Goal: Information Seeking & Learning: Learn about a topic

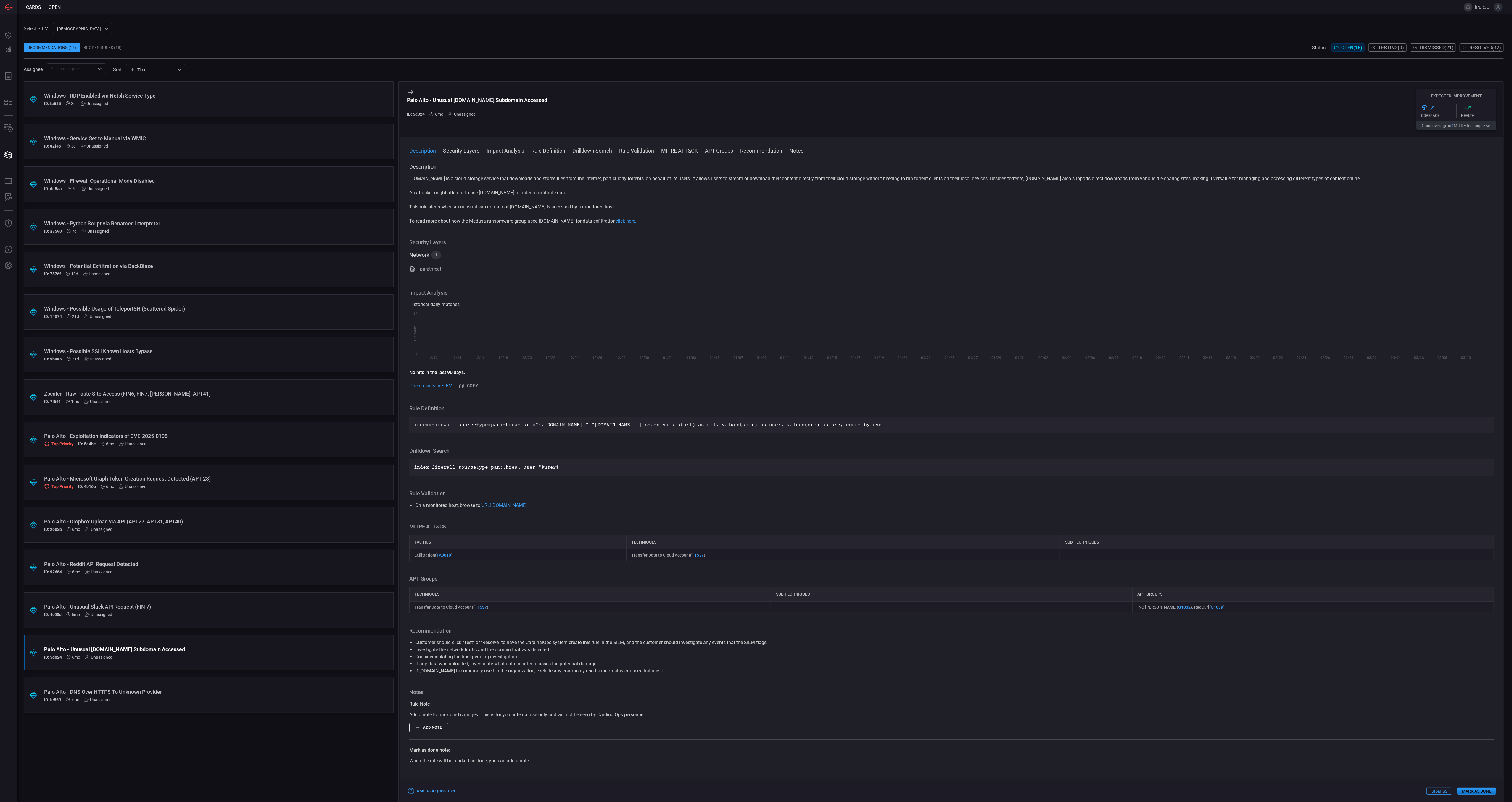
click at [180, 101] on div "ID: fa635 3d Unassigned" at bounding box center [197, 103] width 306 height 5
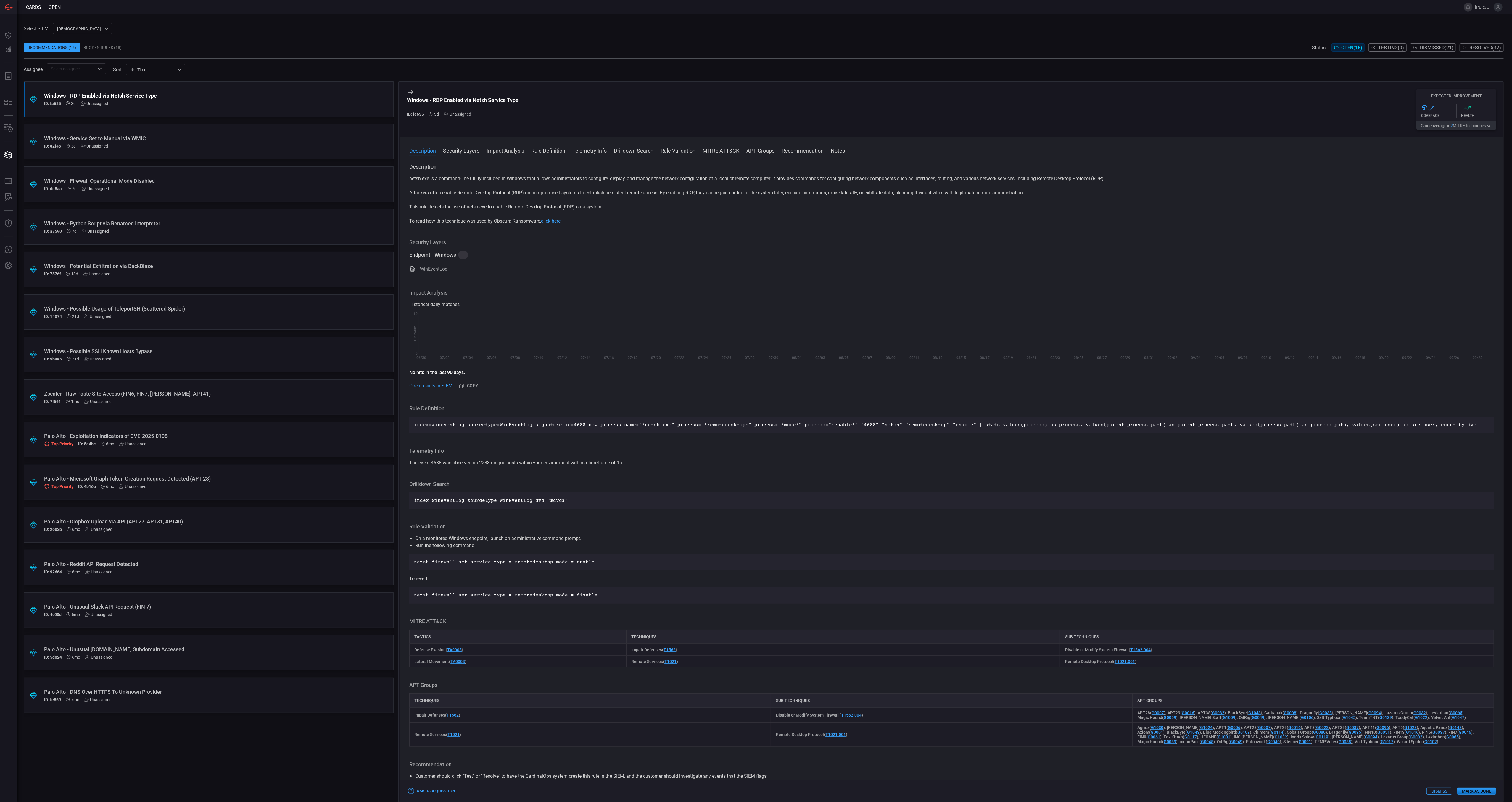
click at [1440, 126] on button "Gain coverage in 2 MITRE technique s" at bounding box center [1456, 126] width 80 height 9
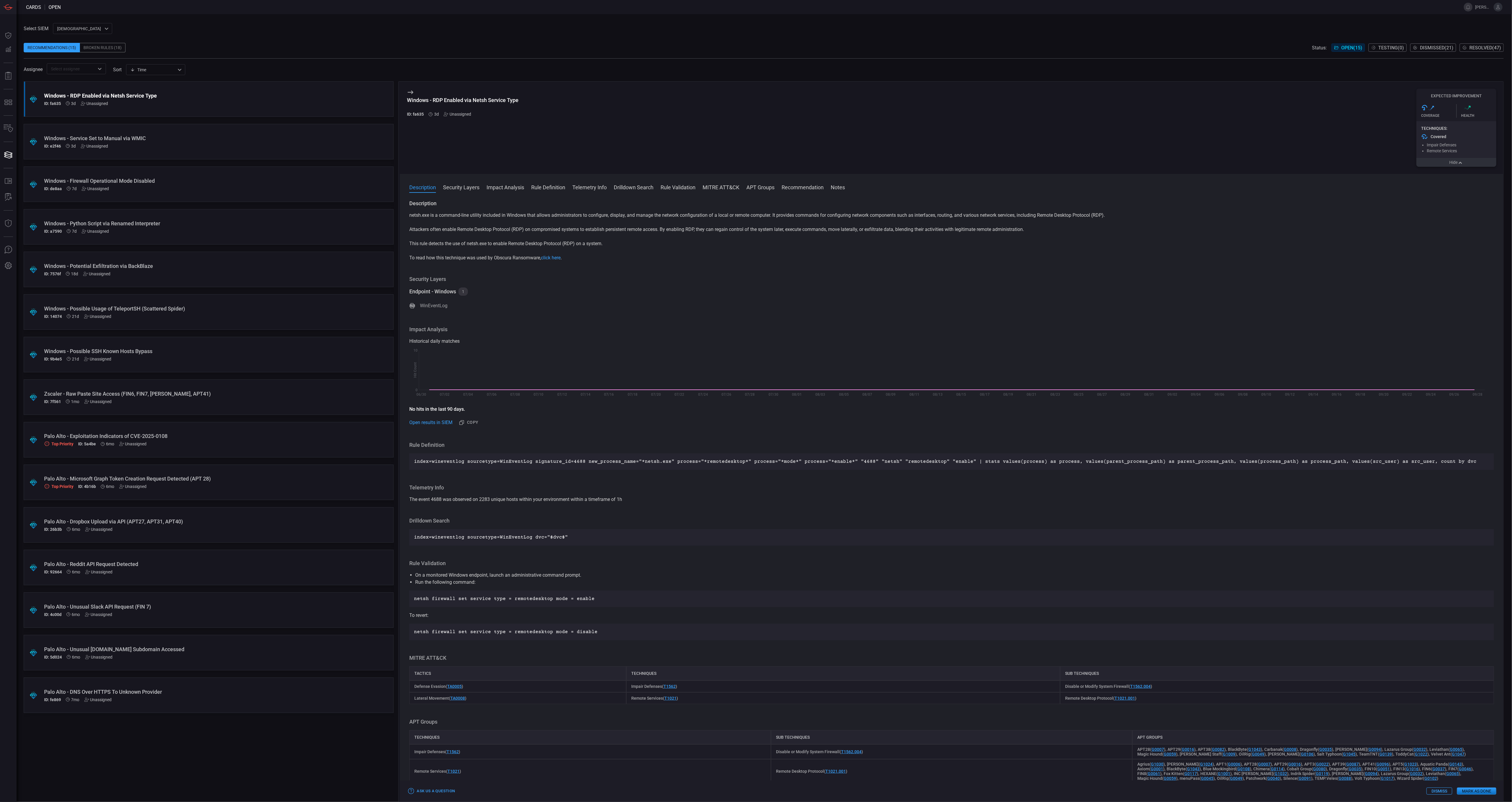
click at [178, 139] on div "Windows - Service Set to Manual via WMIC" at bounding box center [197, 138] width 306 height 6
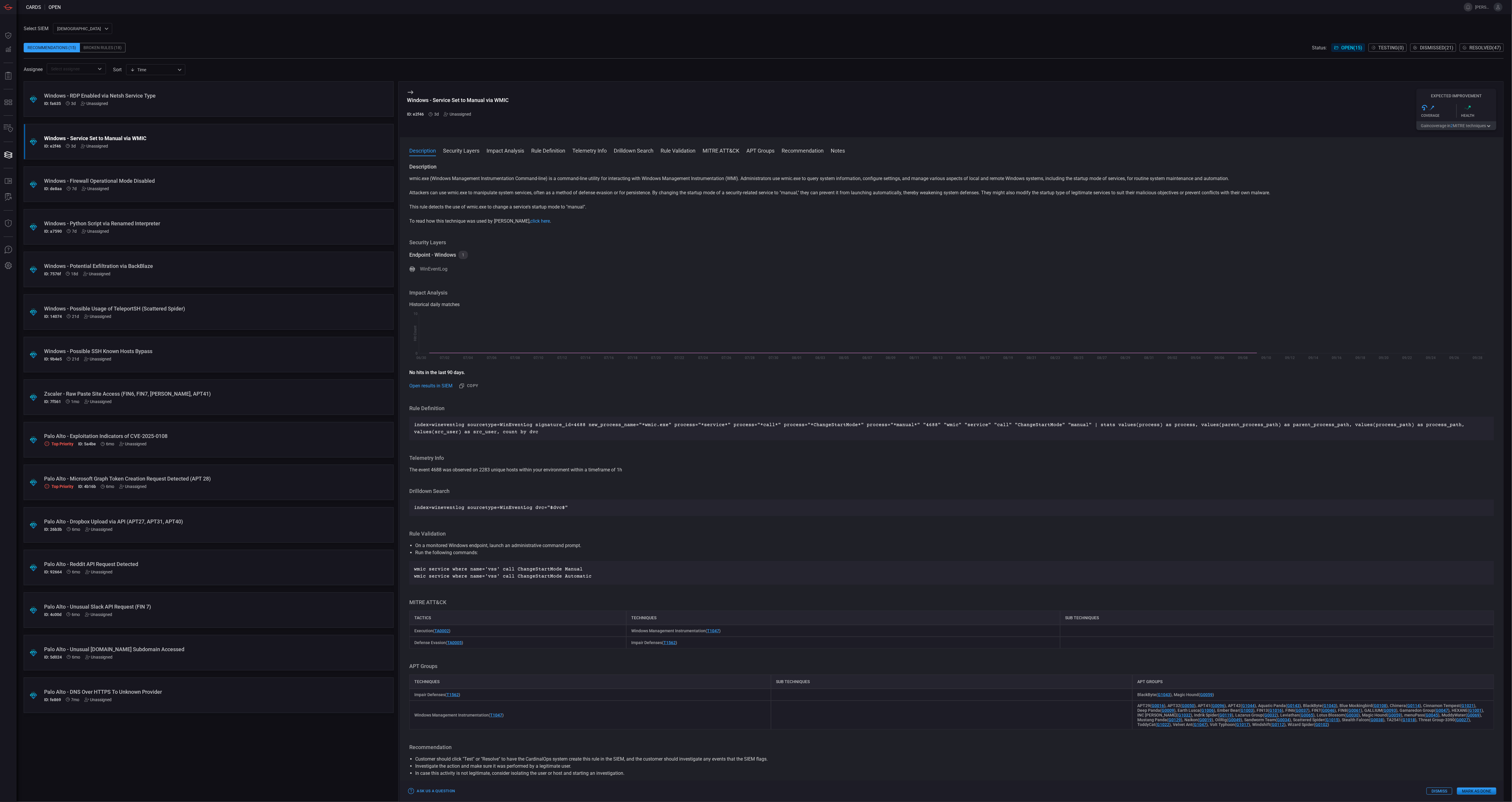
click at [1473, 126] on button "Gain coverage in 2 MITRE technique s" at bounding box center [1456, 126] width 80 height 9
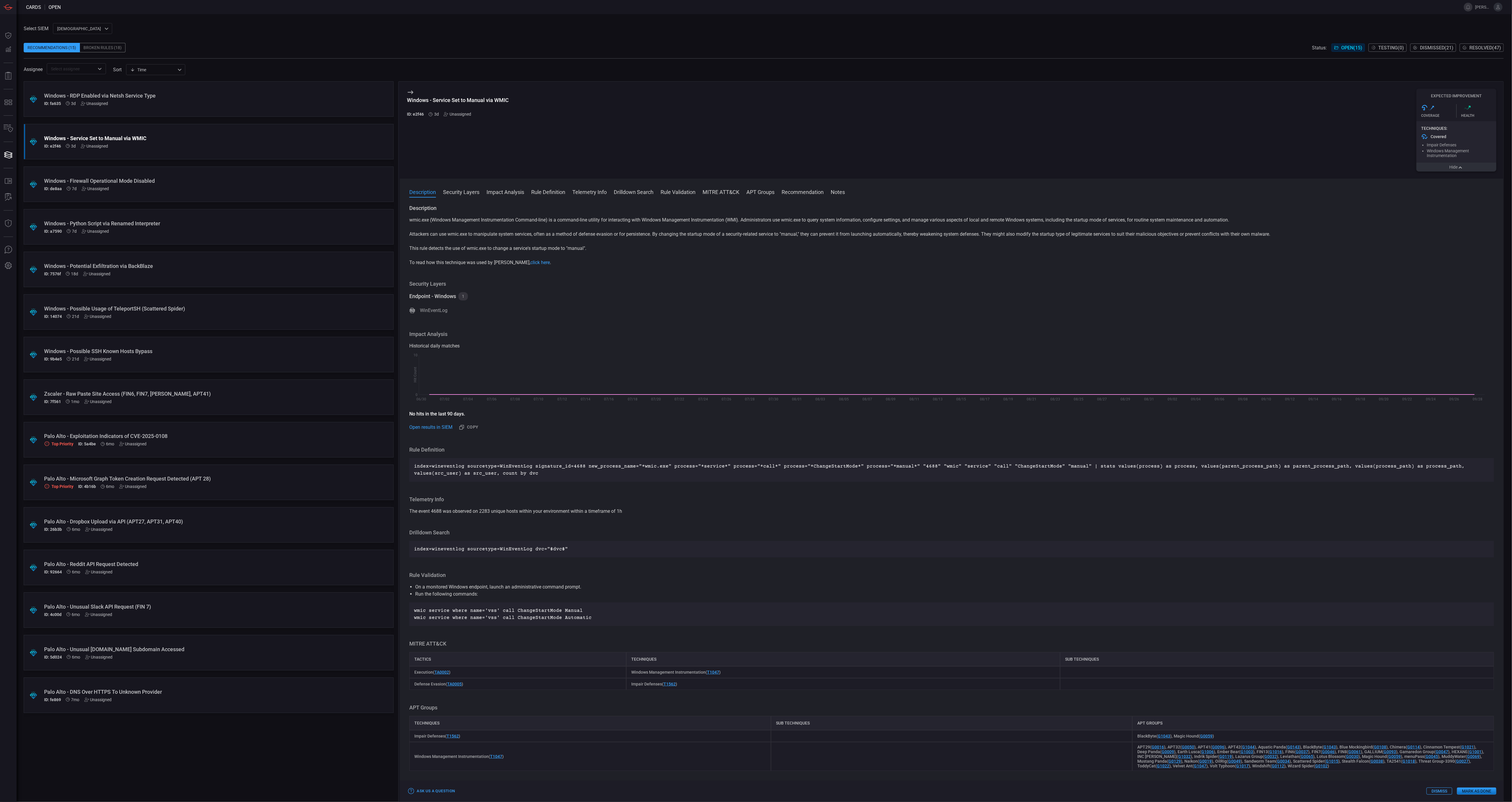
click at [186, 191] on div "ID: de8aa 7d Unassigned" at bounding box center [197, 189] width 306 height 5
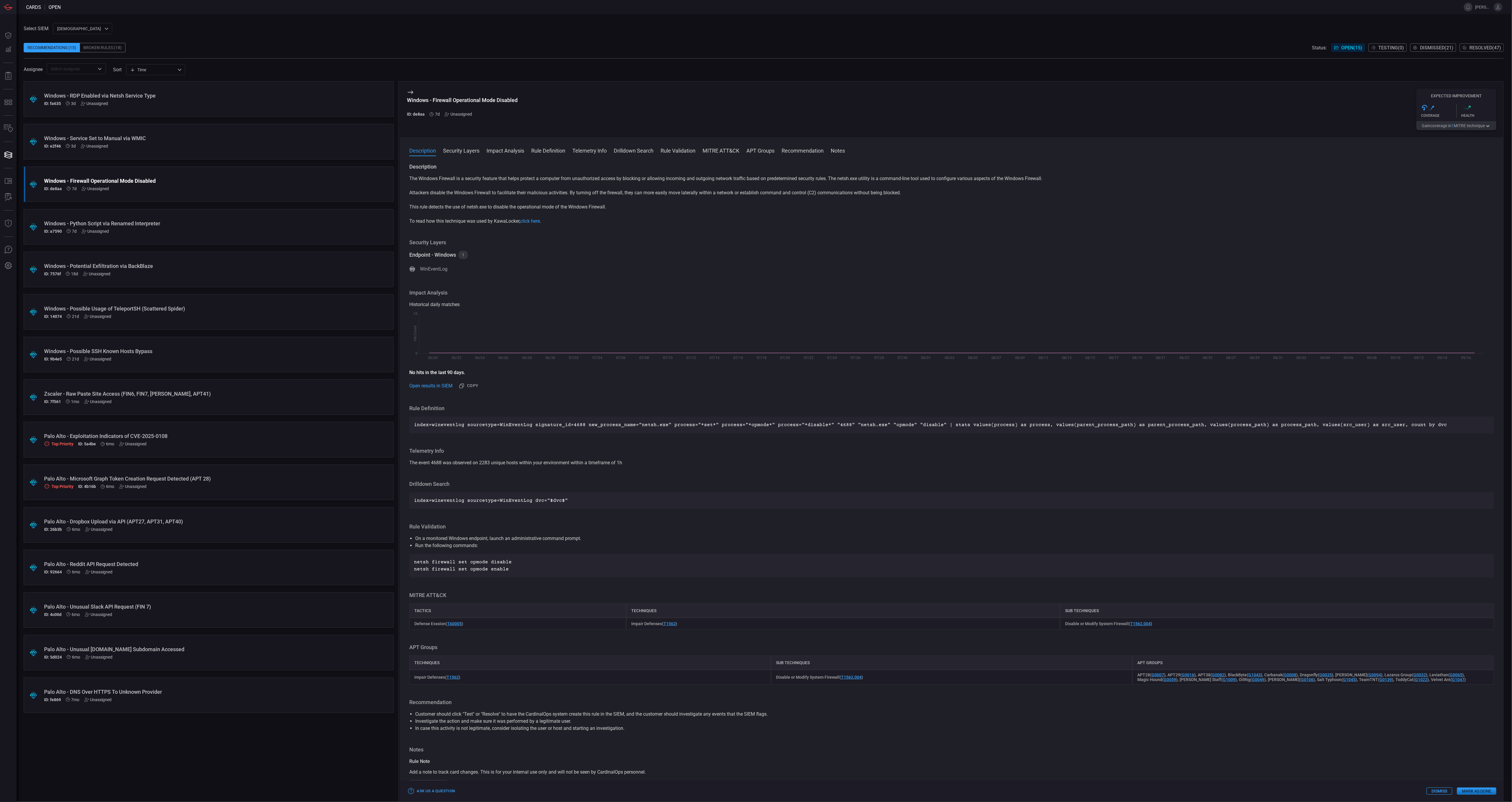
click at [1441, 126] on button "Gain coverage in 1 MITRE technique" at bounding box center [1456, 126] width 80 height 9
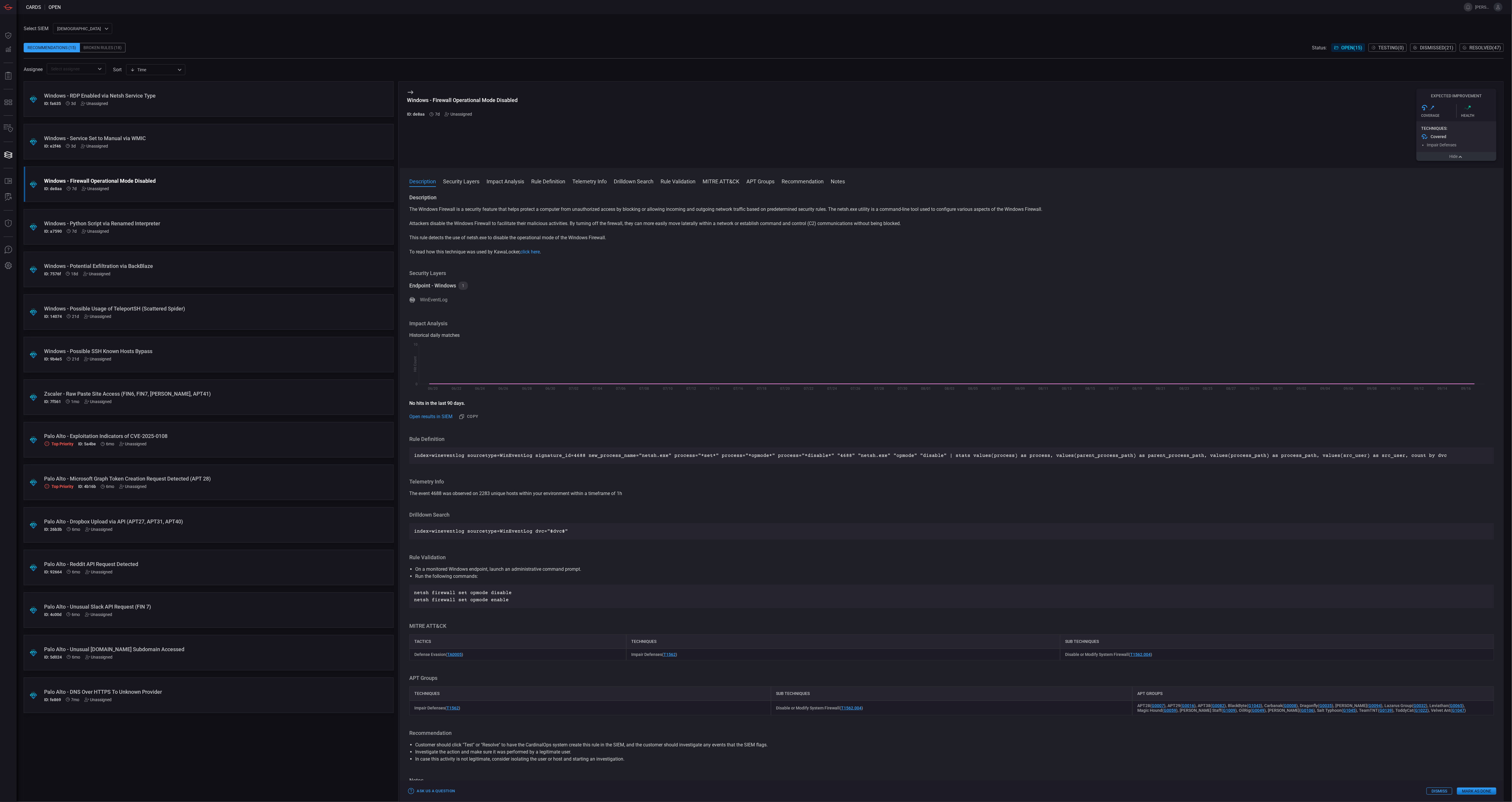
click at [92, 229] on div "Unassigned" at bounding box center [95, 231] width 28 height 5
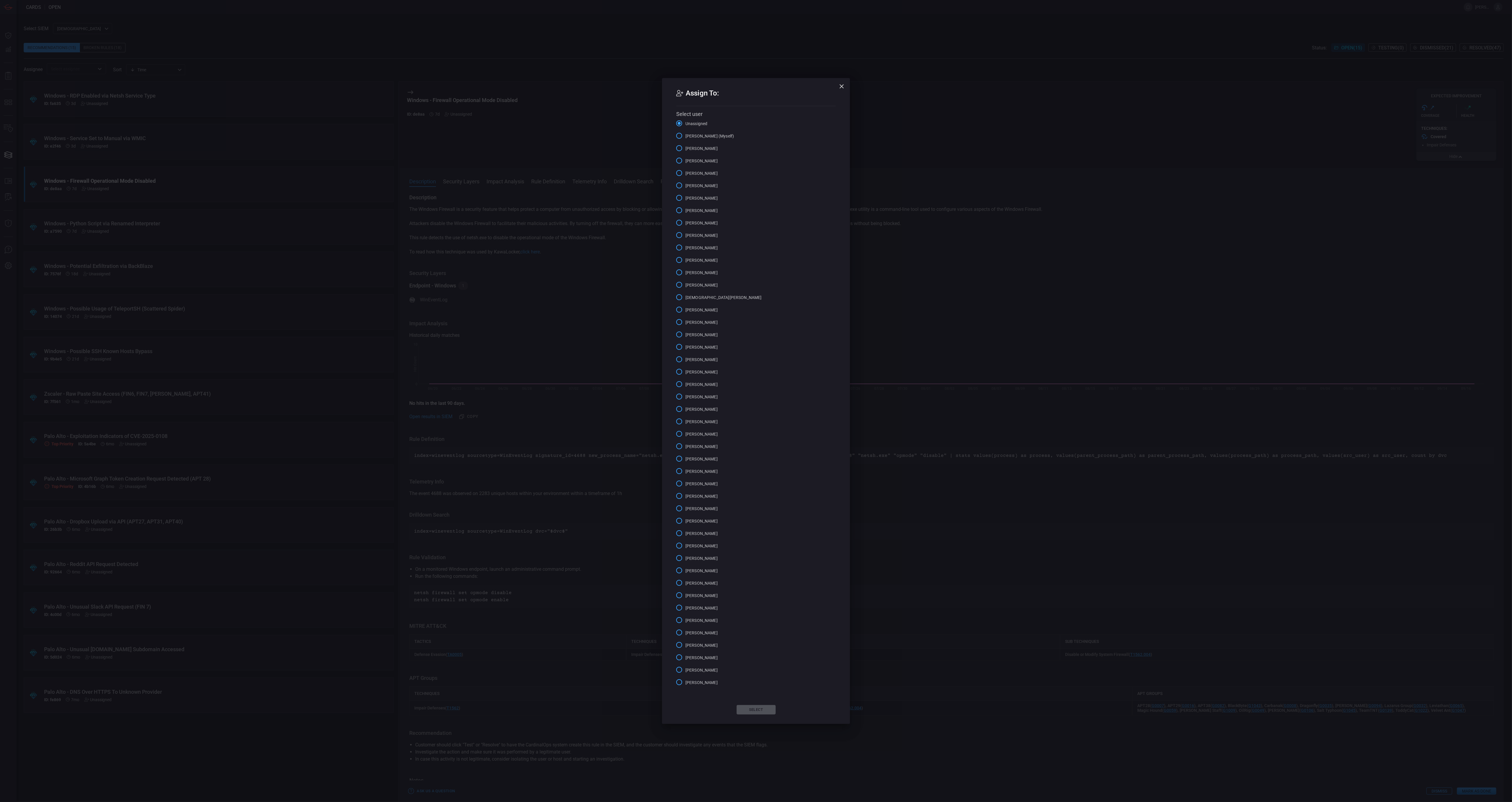
click at [1066, 187] on div "Assign To: Select user Unassigned [PERSON_NAME] (Myself) [PERSON_NAME] [PERSON_…" at bounding box center [756, 401] width 1512 height 802
click at [340, 219] on div "Assign To: Select user Unassigned [PERSON_NAME] (Myself) [PERSON_NAME] [PERSON_…" at bounding box center [756, 401] width 1512 height 802
click at [847, 84] on button "button" at bounding box center [842, 86] width 12 height 12
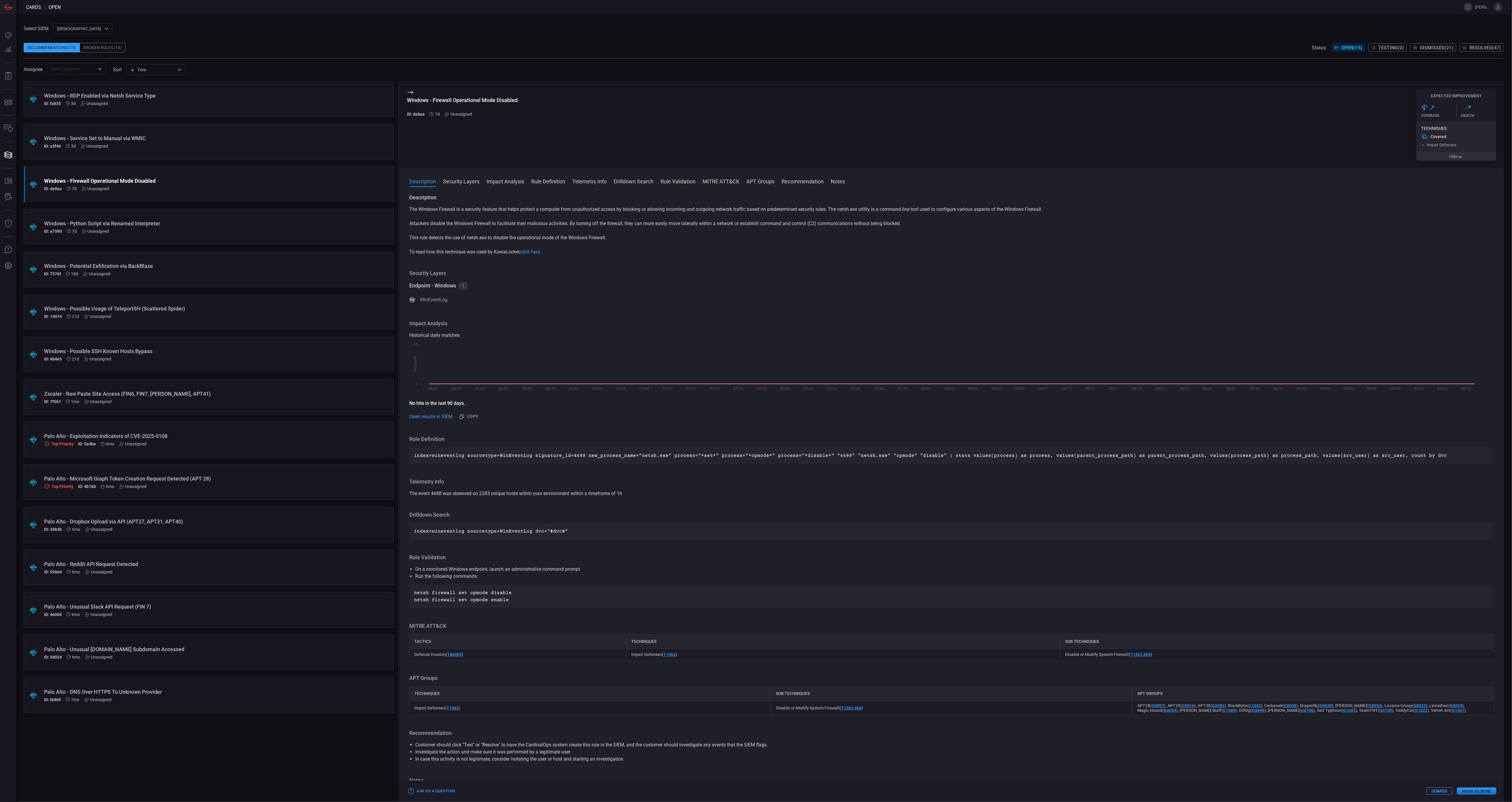
click at [268, 221] on div "Windows - Python Script via Renamed Interpreter" at bounding box center [197, 224] width 306 height 6
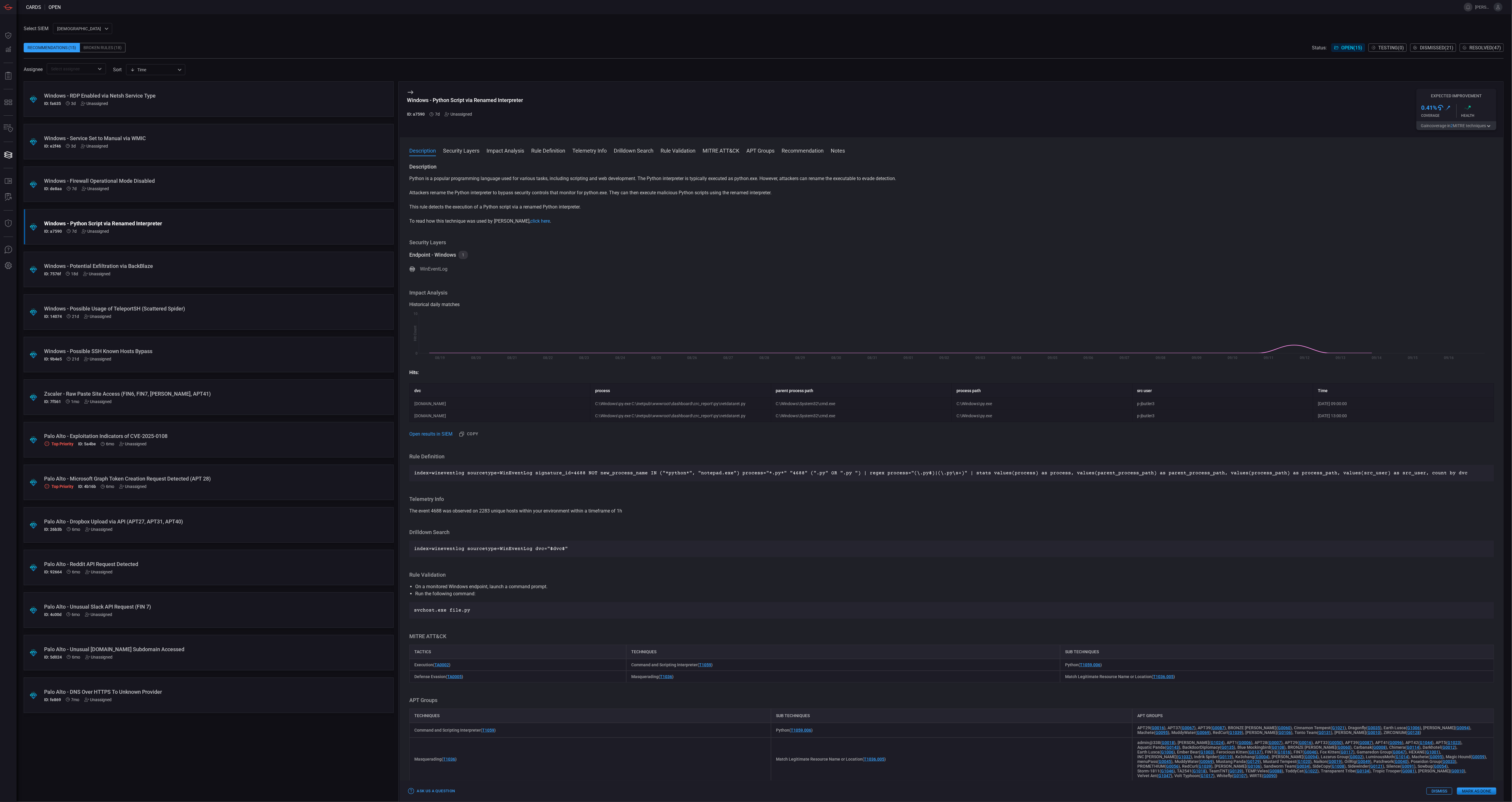
click at [1478, 127] on button "Gain coverage in 2 MITRE technique s" at bounding box center [1456, 126] width 80 height 9
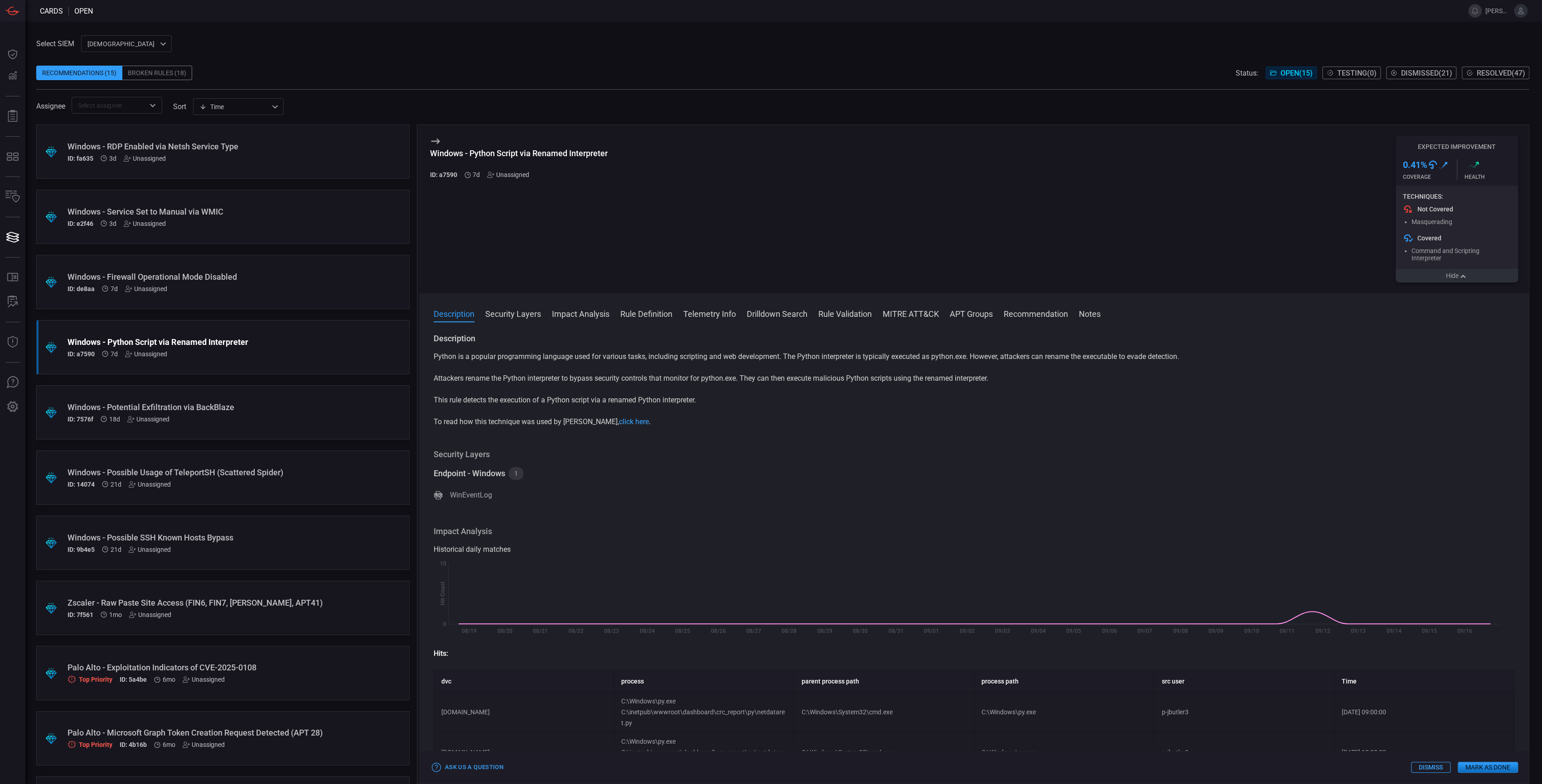
click at [283, 198] on div ".suggested_cards_icon{fill:url(#suggested_cards_icon);} Windows - Service Set t…" at bounding box center [222, 216] width 373 height 55
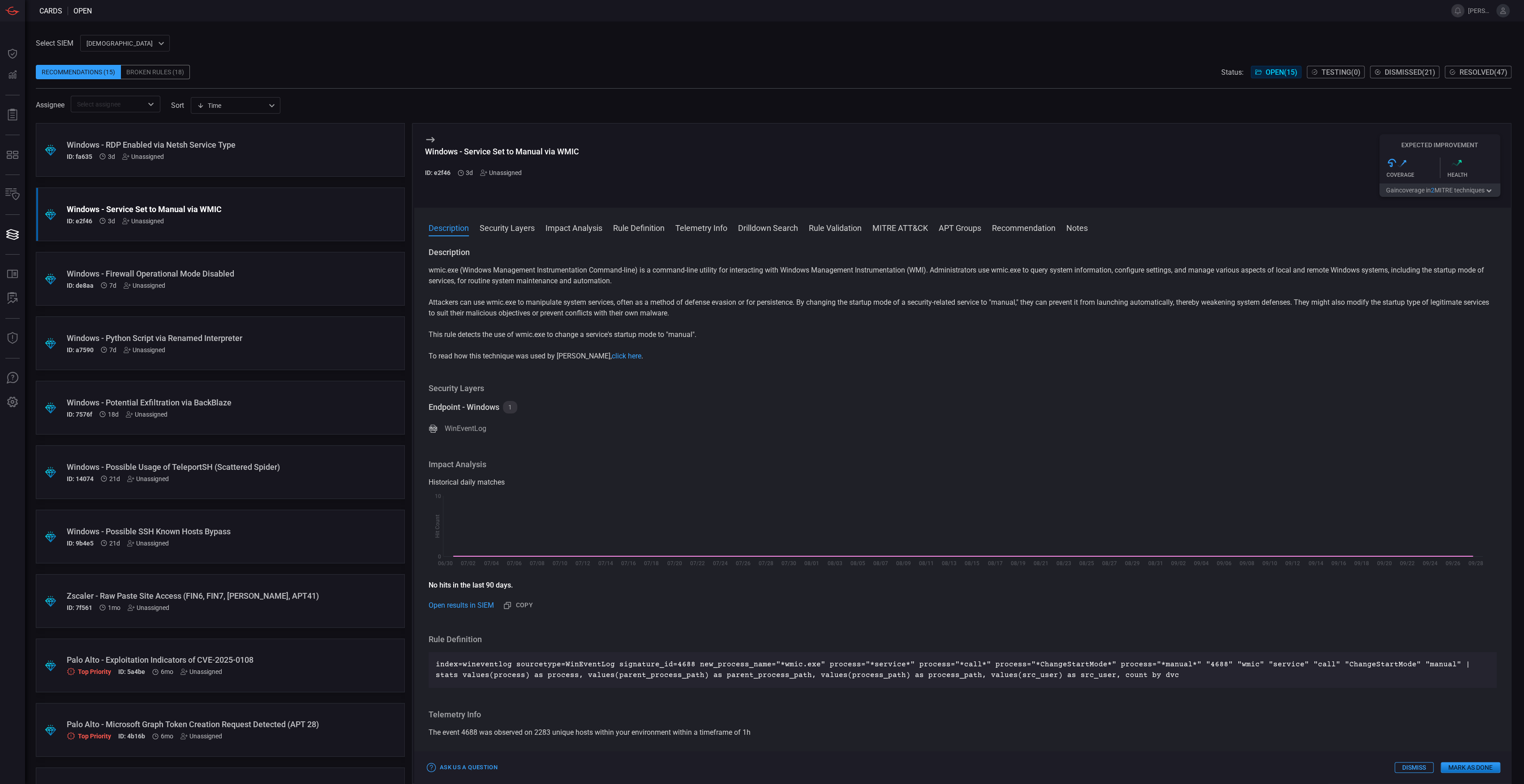
click at [1467, 192] on button "Gain coverage in 2 MITRE technique s" at bounding box center [1440, 190] width 121 height 13
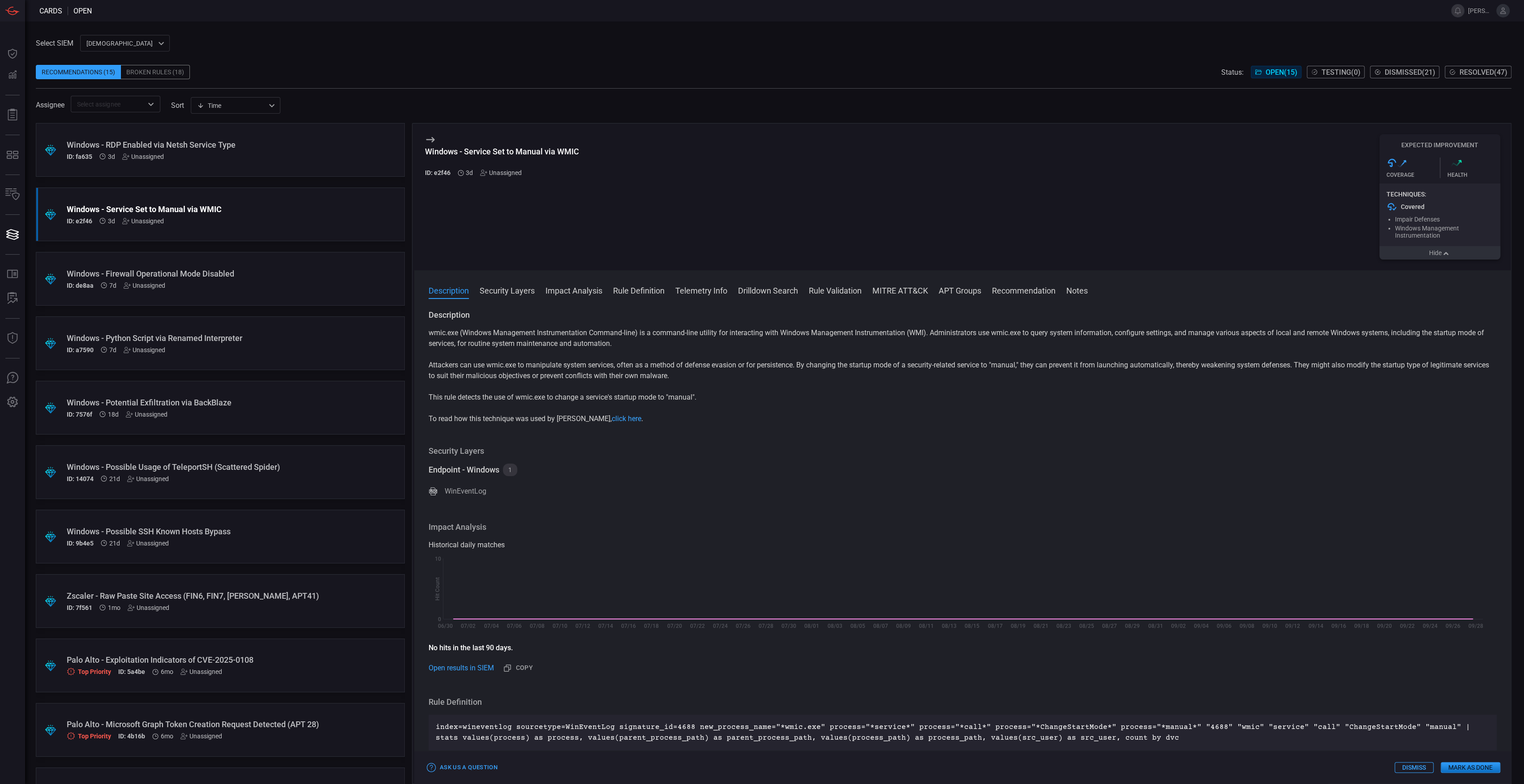
drag, startPoint x: 1453, startPoint y: 255, endPoint x: 1443, endPoint y: 255, distance: 10.0
click at [1452, 257] on button "Hide" at bounding box center [1440, 252] width 121 height 13
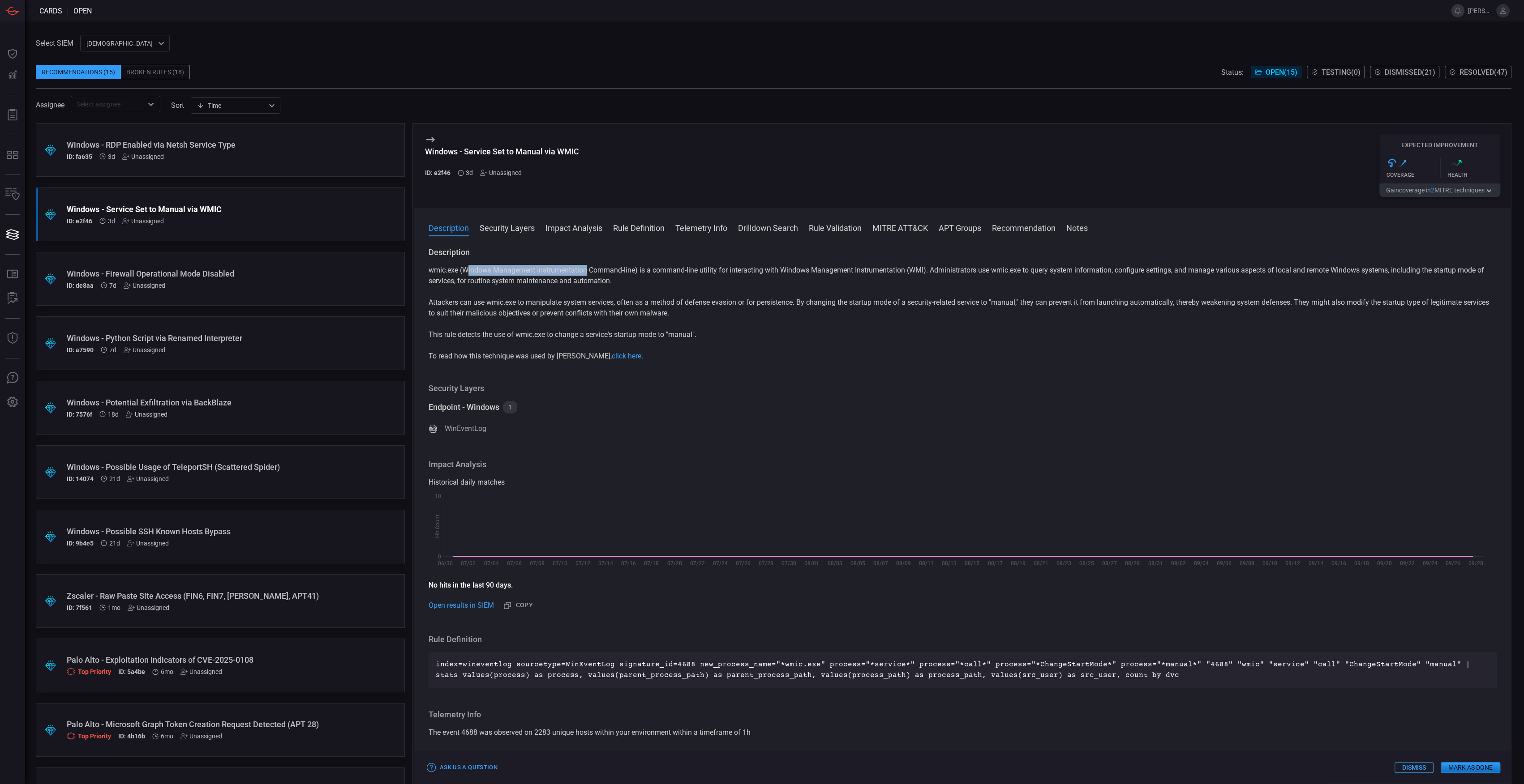
drag, startPoint x: 467, startPoint y: 273, endPoint x: 587, endPoint y: 270, distance: 120.0
click at [587, 270] on p "wmic.exe (Windows Management Instrumentation Command-line) is a command-line ut…" at bounding box center [963, 275] width 1068 height 21
drag, startPoint x: 587, startPoint y: 270, endPoint x: 624, endPoint y: 300, distance: 47.6
click at [624, 300] on p "Attackers can use wmic.exe to manipulate system services, often as a method of …" at bounding box center [963, 308] width 1068 height 21
drag, startPoint x: 452, startPoint y: 335, endPoint x: 548, endPoint y: 340, distance: 96.1
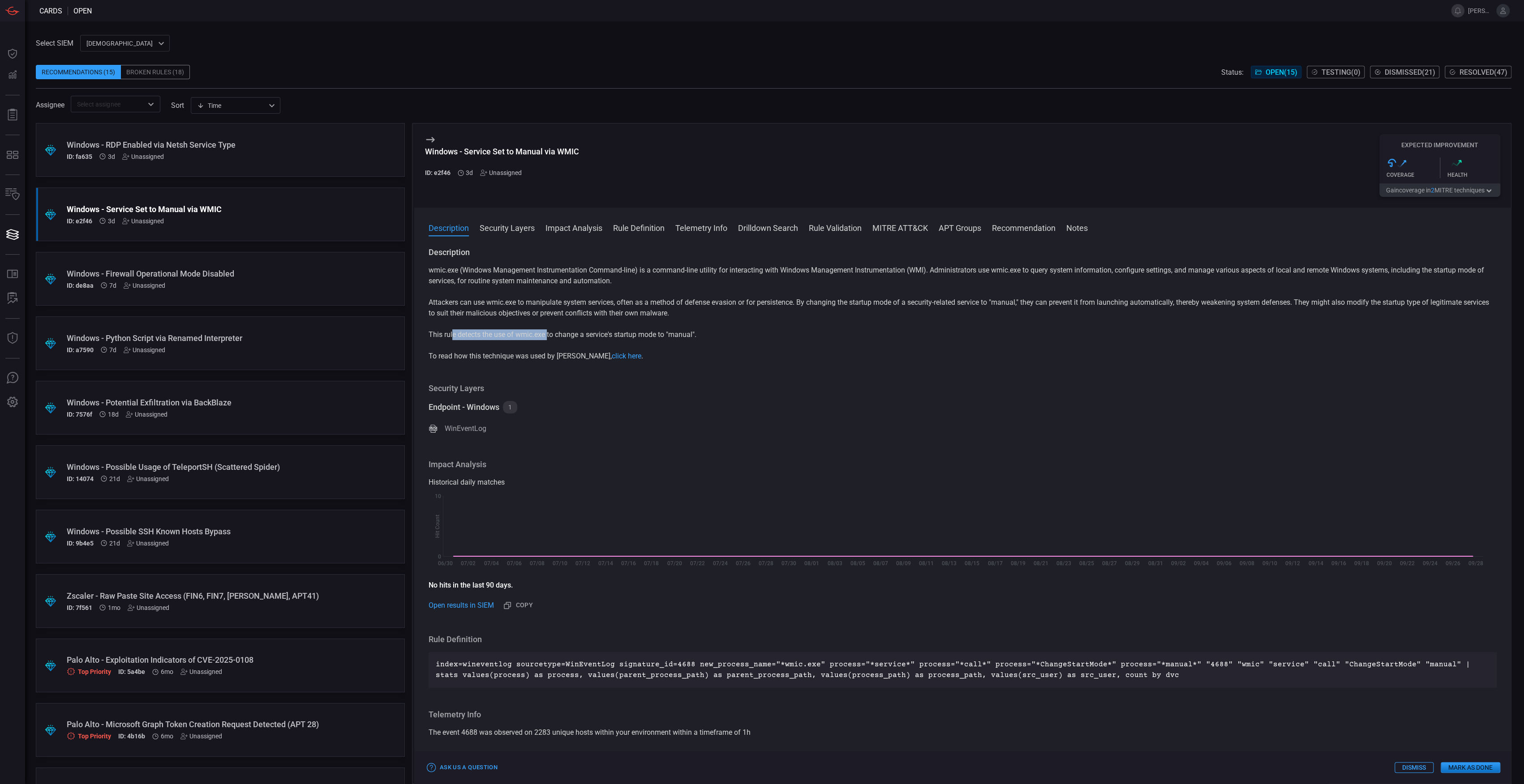
click at [548, 340] on p "This rule detects the use of wmic.exe to change a service's startup mode to "ma…" at bounding box center [963, 335] width 1068 height 11
drag, startPoint x: 548, startPoint y: 340, endPoint x: 695, endPoint y: 337, distance: 147.0
click at [695, 337] on p "This rule detects the use of wmic.exe to change a service's startup mode to "ma…" at bounding box center [963, 335] width 1068 height 11
click at [729, 340] on div "wmic.exe (Windows Management Instrumentation Command-line) is a command-line ut…" at bounding box center [963, 313] width 1068 height 97
click at [288, 154] on div "ID: fa635 3d Unassigned" at bounding box center [203, 156] width 274 height 7
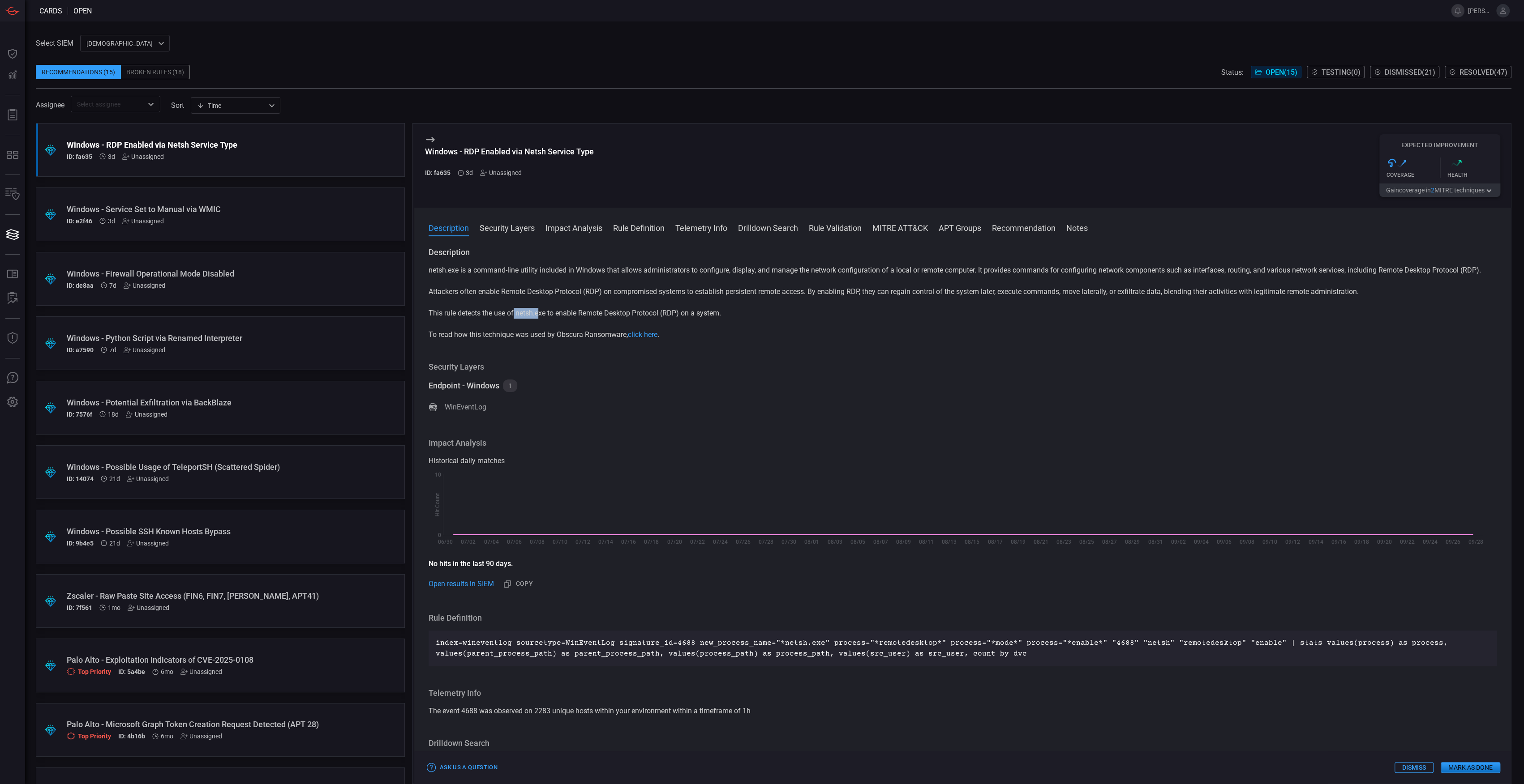
drag, startPoint x: 515, startPoint y: 325, endPoint x: 541, endPoint y: 321, distance: 26.3
click at [541, 319] on p "This rule detects the use of netsh.exe to enable Remote Desktop Protocol (RDP) …" at bounding box center [963, 313] width 1068 height 11
drag, startPoint x: 541, startPoint y: 321, endPoint x: 663, endPoint y: 329, distance: 122.3
click at [663, 319] on p "This rule detects the use of netsh.exe to enable Remote Desktop Protocol (RDP) …" at bounding box center [963, 313] width 1068 height 11
drag, startPoint x: 663, startPoint y: 329, endPoint x: 812, endPoint y: 343, distance: 149.7
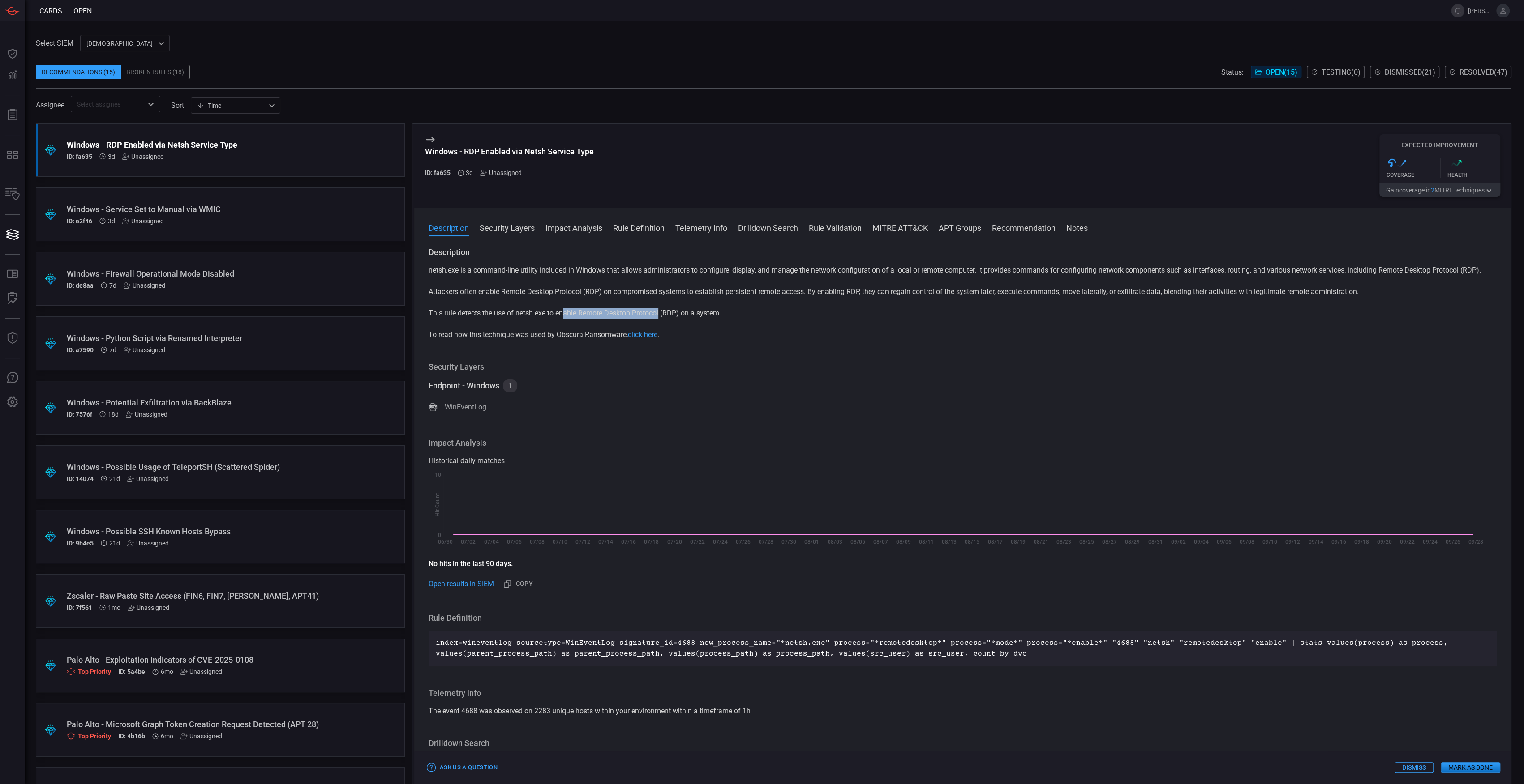
click at [795, 335] on div "netsh.exe is a command-line utility included in Windows that allows administrat…" at bounding box center [963, 302] width 1068 height 75
